Goal: Task Accomplishment & Management: Manage account settings

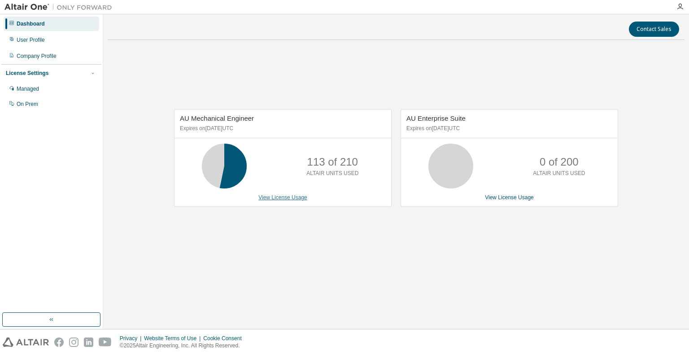
click at [282, 199] on link "View License Usage" at bounding box center [283, 197] width 49 height 6
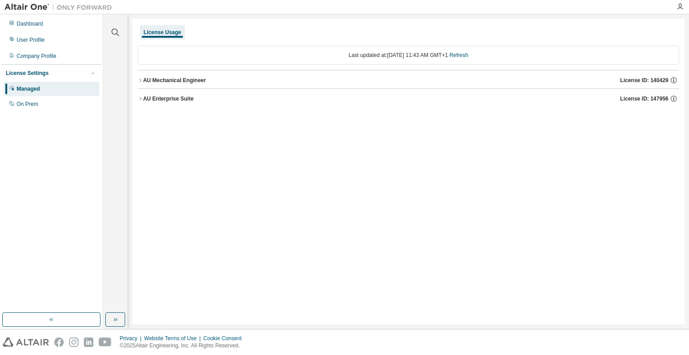
click at [150, 80] on div "AU Mechanical Engineer" at bounding box center [174, 80] width 63 height 7
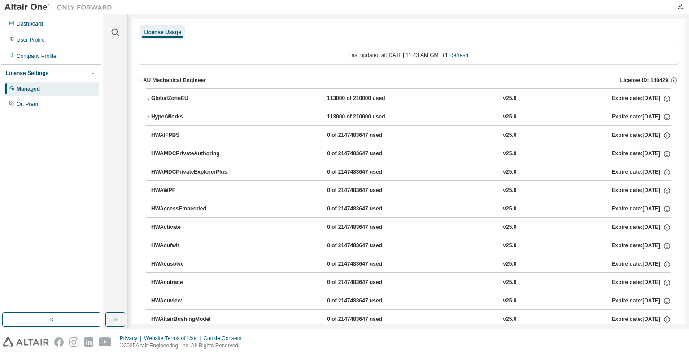
click at [149, 103] on button "GlobalZoneEU 113000 of 210000 used v25.0 Expire date: [DATE]" at bounding box center [409, 99] width 526 height 20
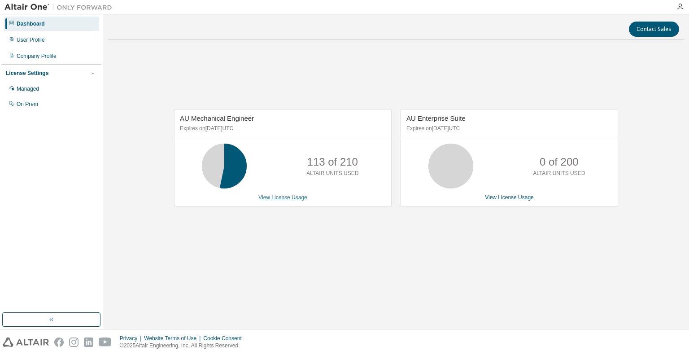
click at [290, 198] on link "View License Usage" at bounding box center [283, 197] width 49 height 6
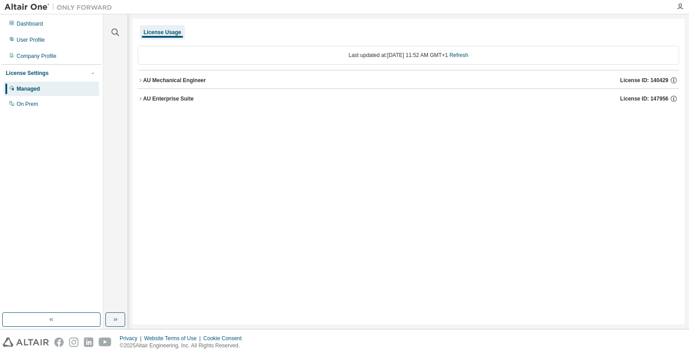
click at [140, 101] on button "AU Enterprise Suite License ID: 147956" at bounding box center [409, 99] width 542 height 20
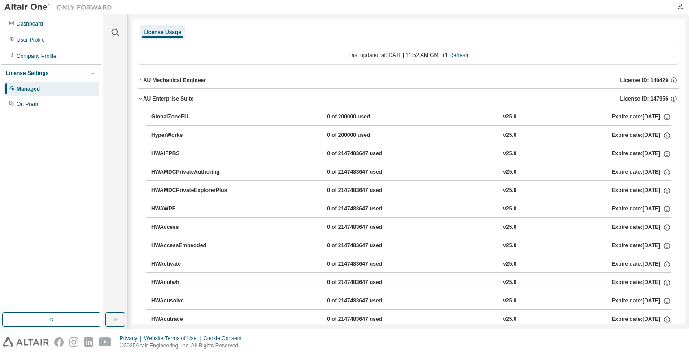
click at [139, 80] on icon "button" at bounding box center [140, 80] width 5 height 5
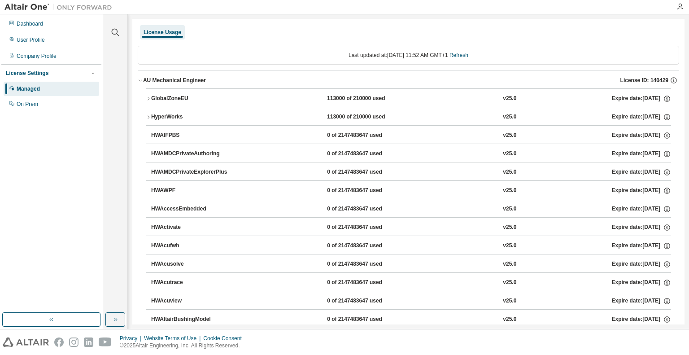
click at [150, 98] on icon "button" at bounding box center [148, 98] width 5 height 5
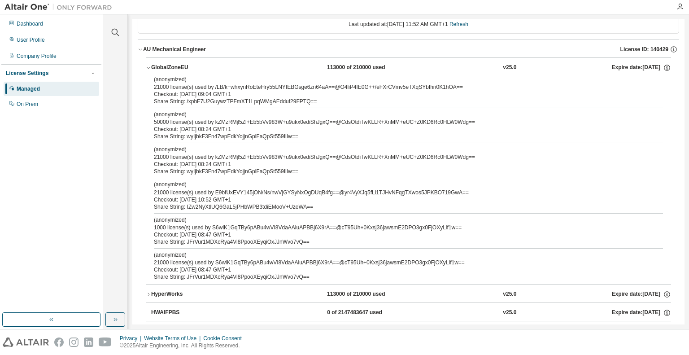
scroll to position [45, 0]
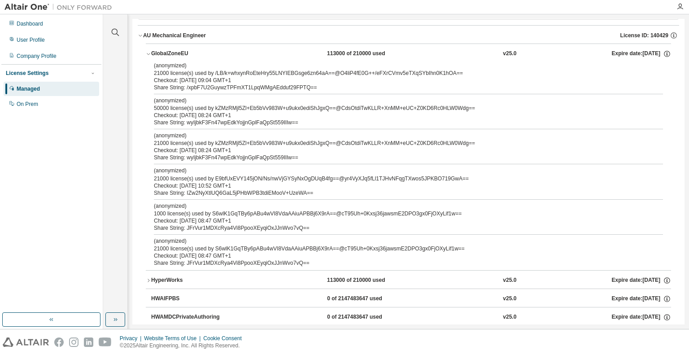
click at [143, 33] on icon "button" at bounding box center [140, 35] width 5 height 5
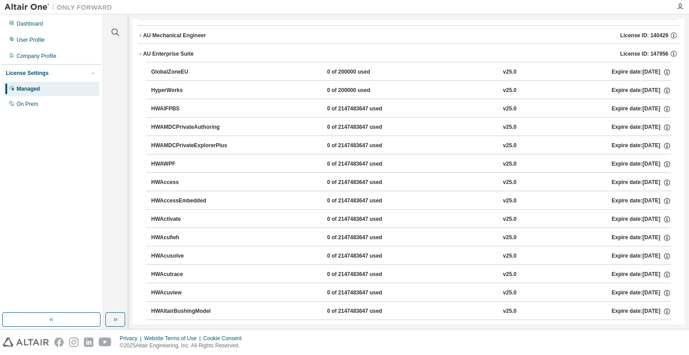
click at [142, 53] on icon "button" at bounding box center [140, 53] width 5 height 5
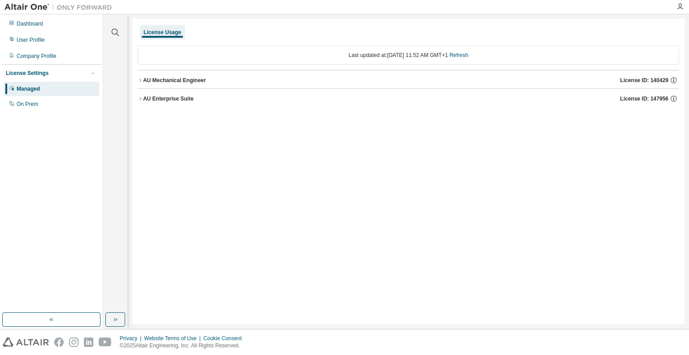
scroll to position [0, 0]
click at [144, 100] on div "AU Enterprise Suite" at bounding box center [168, 98] width 51 height 7
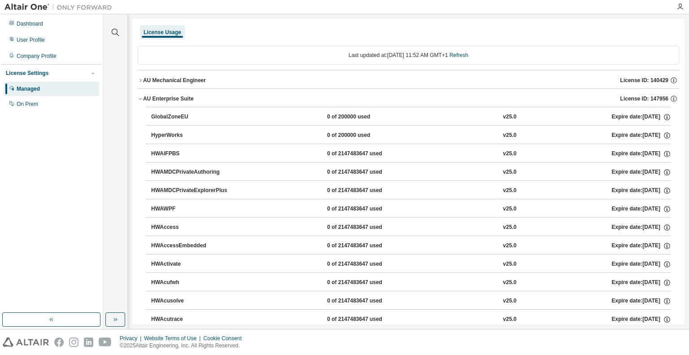
click at [138, 100] on icon "button" at bounding box center [140, 98] width 5 height 5
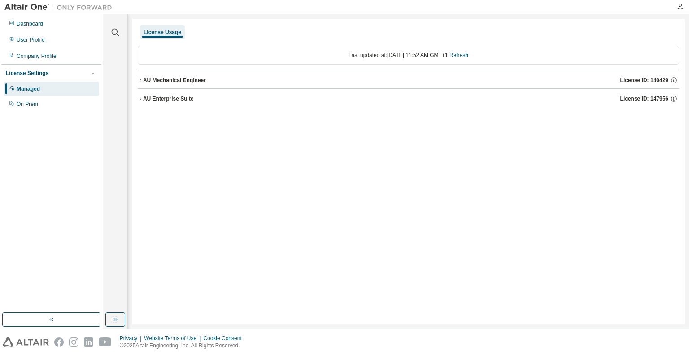
click at [140, 100] on icon "button" at bounding box center [140, 98] width 5 height 5
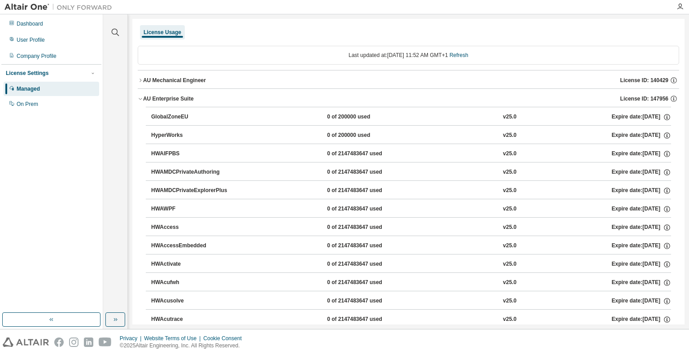
click at [156, 119] on div "GlobalZoneEU" at bounding box center [191, 117] width 81 height 8
click at [160, 114] on div "GlobalZoneEU" at bounding box center [191, 117] width 81 height 8
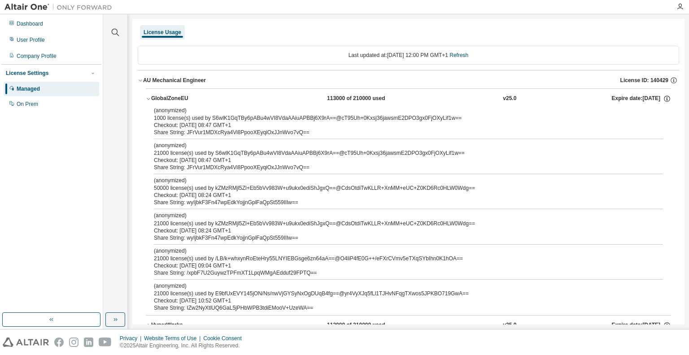
click at [147, 97] on icon "button" at bounding box center [148, 98] width 5 height 5
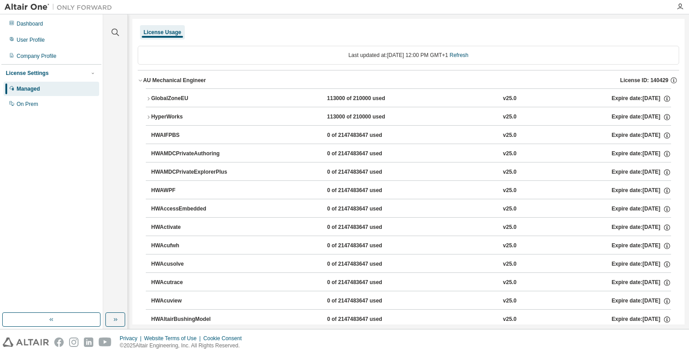
click at [146, 77] on div "AU Mechanical Engineer" at bounding box center [174, 80] width 63 height 7
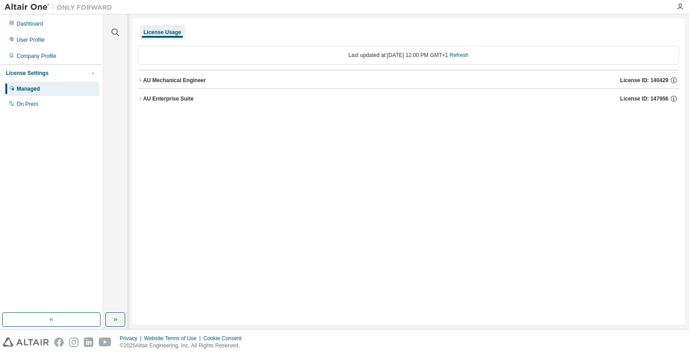
click at [143, 82] on div "AU Mechanical Engineer" at bounding box center [174, 80] width 63 height 7
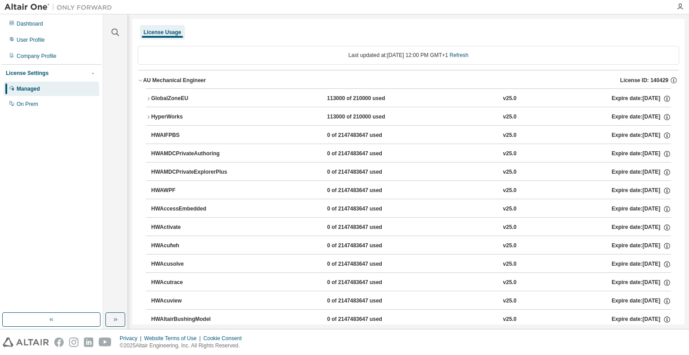
click at [141, 77] on button "AU Mechanical Engineer License ID: 140429" at bounding box center [409, 80] width 542 height 20
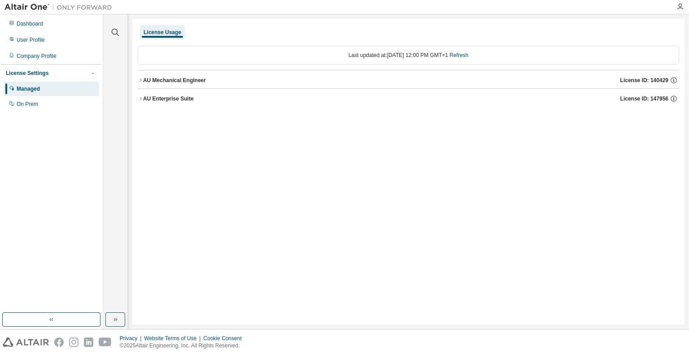
click at [39, 91] on div "Managed" at bounding box center [28, 88] width 23 height 7
click at [682, 8] on icon "button" at bounding box center [680, 6] width 7 height 7
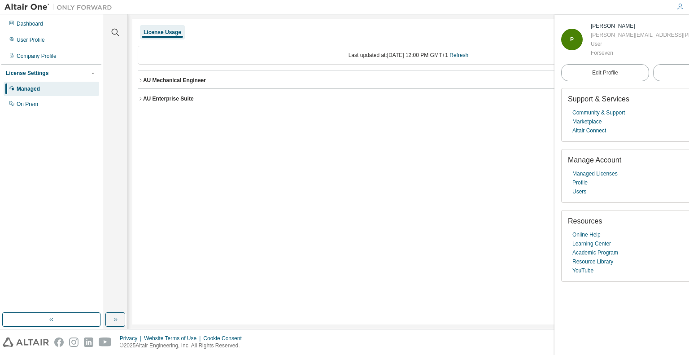
click at [151, 81] on div "AU Mechanical Engineer" at bounding box center [174, 80] width 63 height 7
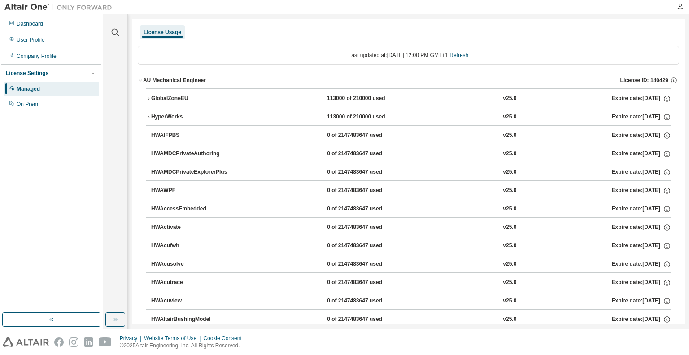
click at [149, 81] on div "AU Mechanical Engineer" at bounding box center [174, 80] width 63 height 7
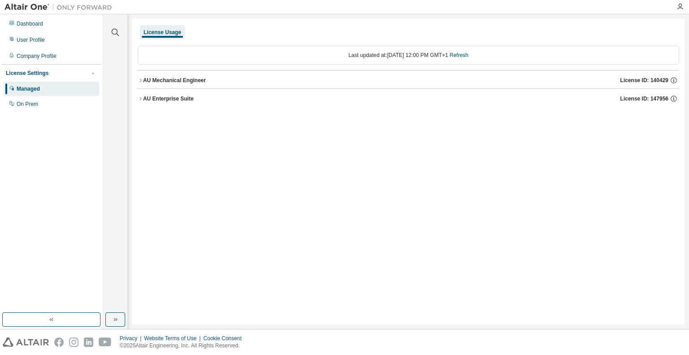
click at [176, 72] on button "AU Mechanical Engineer License ID: 140429" at bounding box center [409, 80] width 542 height 20
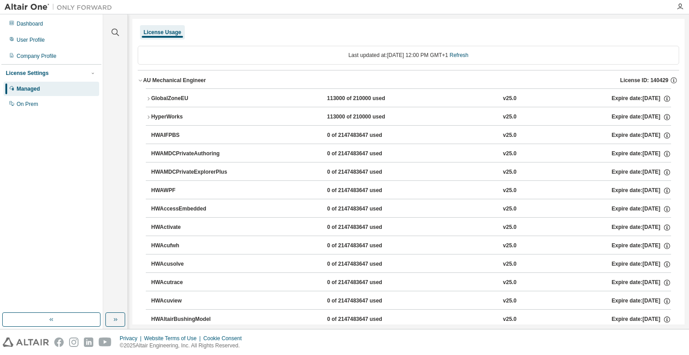
click at [151, 101] on button "GlobalZoneEU 113000 of 210000 used v25.0 Expire date: 2026-04-01" at bounding box center [409, 99] width 526 height 20
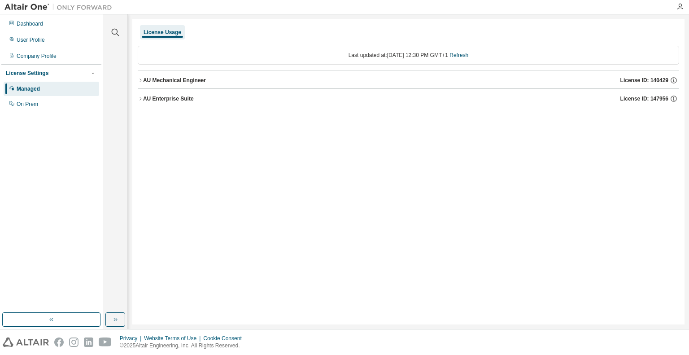
click at [138, 79] on icon "button" at bounding box center [140, 80] width 5 height 5
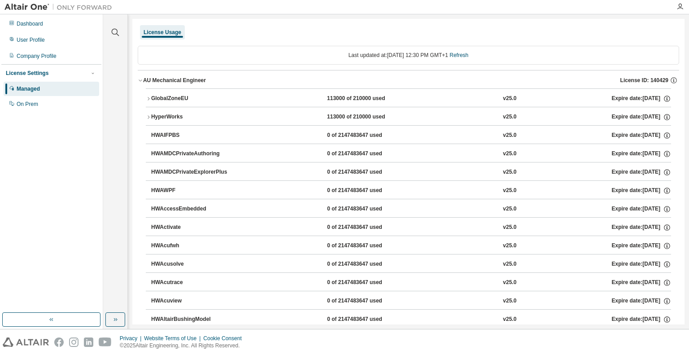
click at [149, 98] on icon "button" at bounding box center [148, 98] width 5 height 5
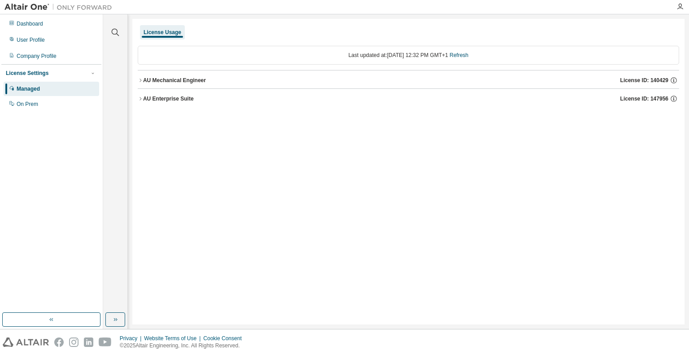
click at [142, 81] on icon "button" at bounding box center [140, 80] width 5 height 5
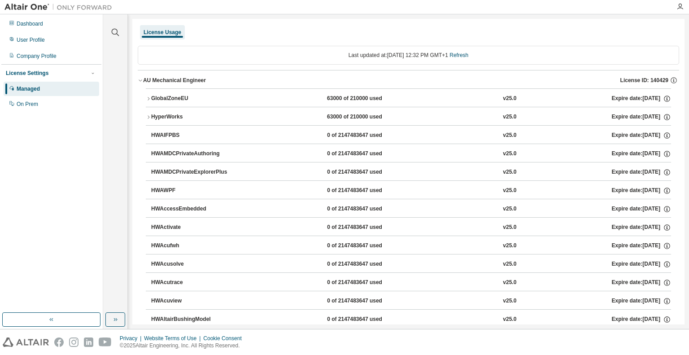
click at [149, 79] on div "AU Mechanical Engineer" at bounding box center [174, 80] width 63 height 7
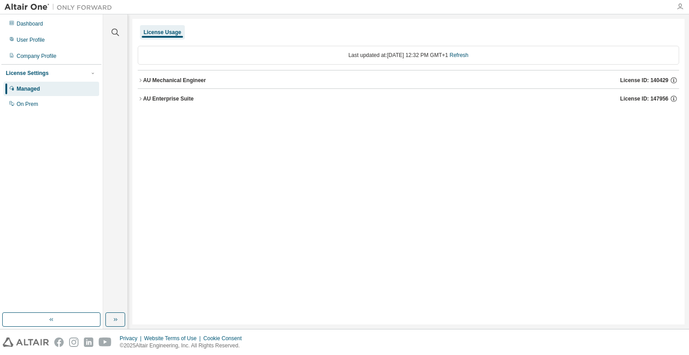
click at [680, 6] on icon "button" at bounding box center [680, 6] width 7 height 7
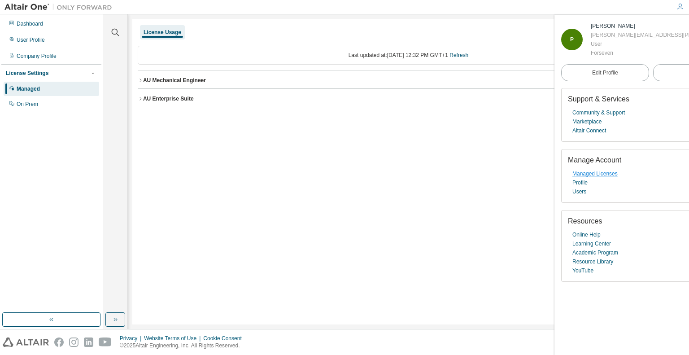
click at [601, 175] on link "Managed Licenses" at bounding box center [595, 173] width 45 height 9
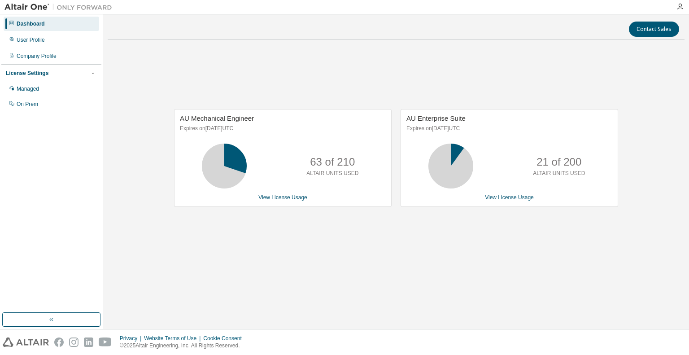
click at [322, 233] on div "AU Mechanical Engineer Expires on [DATE] UTC 63 of 210 ALTAIR UNITS USED View L…" at bounding box center [396, 162] width 577 height 231
